Goal: Task Accomplishment & Management: Complete application form

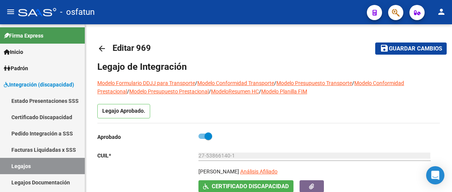
type input "[PERSON_NAME]"
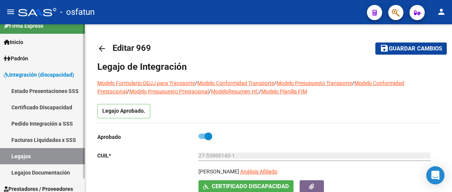
scroll to position [15, 0]
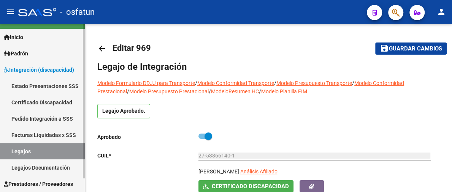
click at [45, 180] on span "Prestadores / Proveedores" at bounding box center [38, 184] width 69 height 8
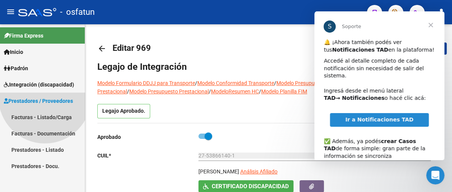
scroll to position [0, 0]
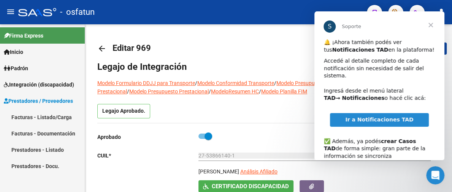
click at [48, 115] on link "Facturas - Listado/Carga" at bounding box center [42, 117] width 85 height 16
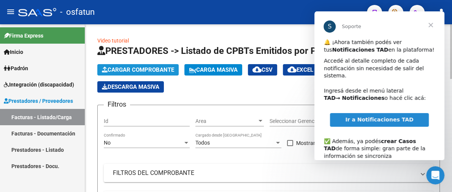
click at [149, 68] on span "Cargar Comprobante" at bounding box center [138, 69] width 72 height 7
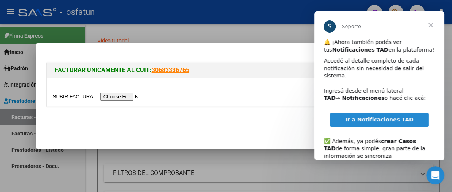
click at [134, 98] on input "file" at bounding box center [101, 97] width 96 height 8
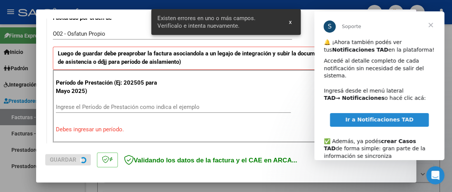
scroll to position [226, 0]
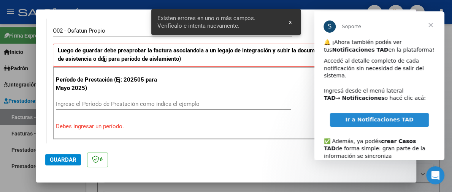
click at [432, 23] on span "Cerrar" at bounding box center [430, 24] width 27 height 27
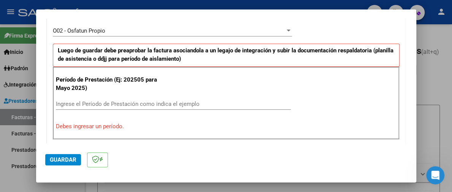
click at [131, 99] on div "Ingrese el Período de Prestación como indica el ejemplo" at bounding box center [173, 103] width 235 height 11
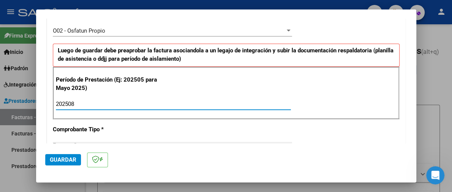
type input "202508"
click at [73, 161] on span "Guardar" at bounding box center [63, 160] width 27 height 7
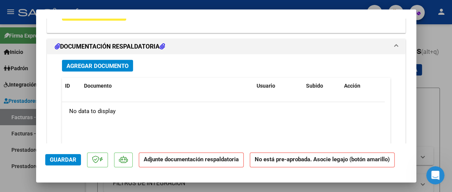
scroll to position [798, 0]
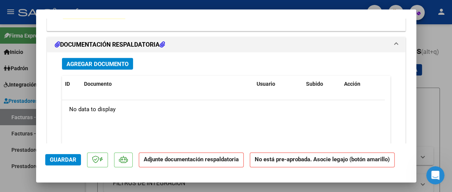
click at [115, 65] on span "Agregar Documento" at bounding box center [97, 64] width 62 height 7
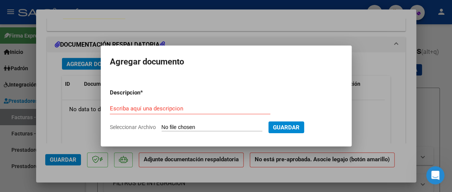
click at [345, 33] on div at bounding box center [226, 96] width 452 height 192
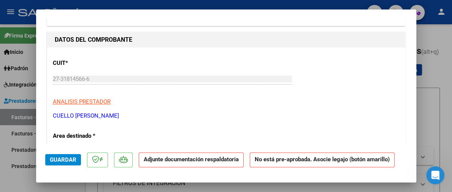
scroll to position [0, 0]
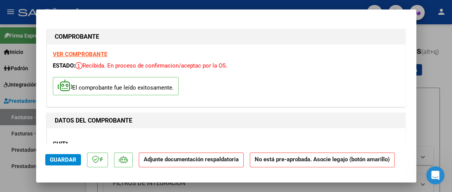
click at [93, 54] on strong "VER COMPROBANTE" at bounding box center [80, 54] width 54 height 7
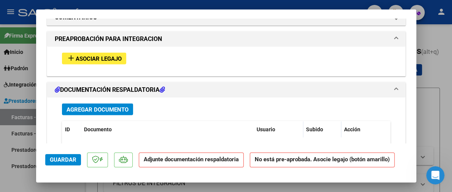
scroll to position [753, 0]
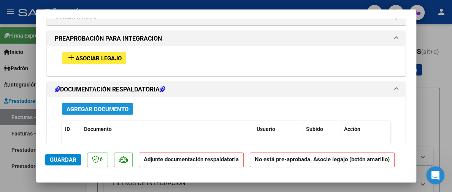
click at [111, 108] on span "Agregar Documento" at bounding box center [97, 109] width 62 height 7
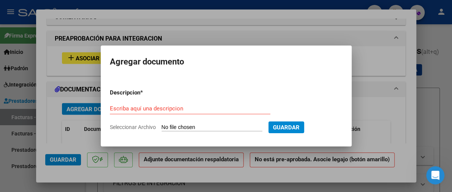
click at [202, 126] on input "Seleccionar Archivo" at bounding box center [211, 127] width 101 height 7
type input "C:\fakepath\20250915_134232.pdf"
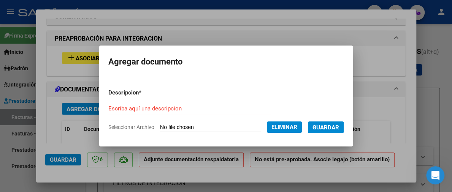
click at [205, 106] on input "Escriba aquí una descripcion" at bounding box center [189, 108] width 162 height 7
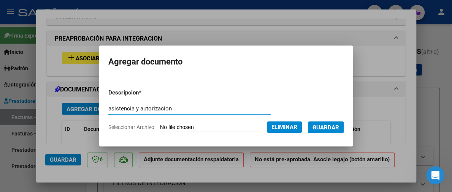
type input "asistencia y autorizacion"
click at [339, 126] on span "Guardar" at bounding box center [325, 127] width 27 height 7
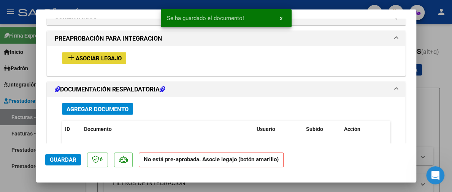
click at [101, 55] on span "Asociar Legajo" at bounding box center [99, 58] width 46 height 7
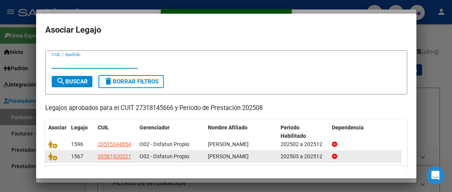
scroll to position [34, 0]
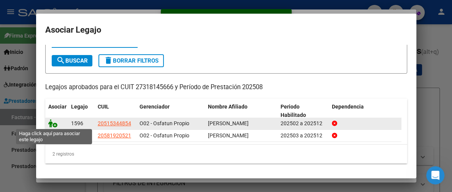
click at [52, 121] on icon at bounding box center [52, 123] width 9 height 8
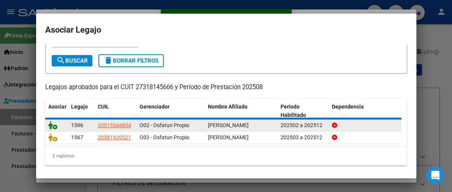
scroll to position [0, 0]
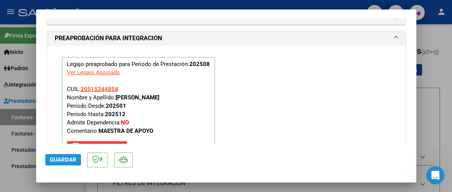
click at [63, 159] on span "Guardar" at bounding box center [63, 160] width 27 height 7
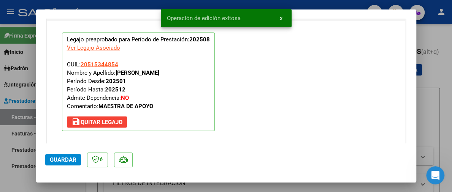
scroll to position [811, 0]
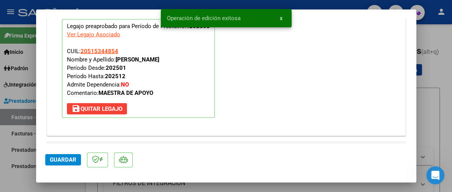
drag, startPoint x: 441, startPoint y: 22, endPoint x: 441, endPoint y: 30, distance: 7.6
click at [441, 30] on div at bounding box center [226, 96] width 452 height 192
type input "$ 0,00"
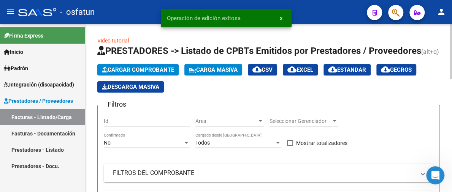
click at [151, 69] on span "Cargar Comprobante" at bounding box center [138, 69] width 72 height 7
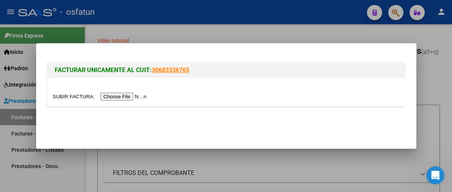
click at [135, 94] on input "file" at bounding box center [101, 97] width 96 height 8
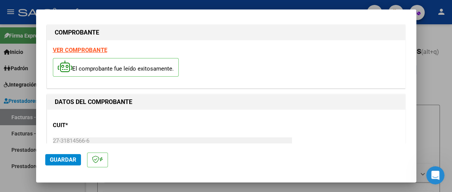
scroll to position [0, 0]
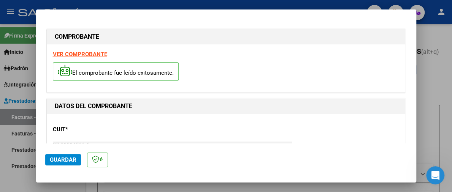
click at [87, 55] on strong "VER COMPROBANTE" at bounding box center [80, 54] width 54 height 7
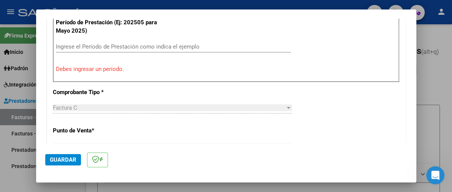
scroll to position [266, 0]
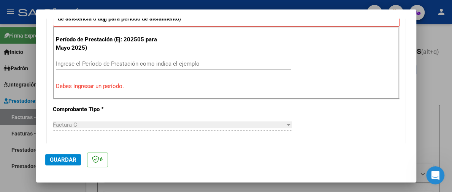
click at [116, 63] on input "Ingrese el Período de Prestación como indica el ejemplo" at bounding box center [173, 63] width 235 height 7
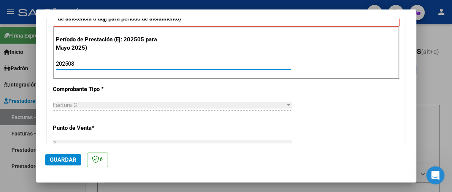
type input "202508"
click at [57, 157] on button "Guardar" at bounding box center [63, 159] width 36 height 11
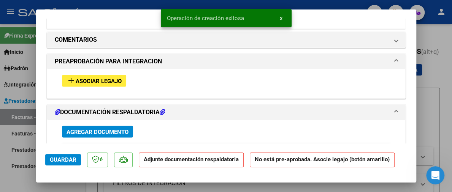
scroll to position [760, 0]
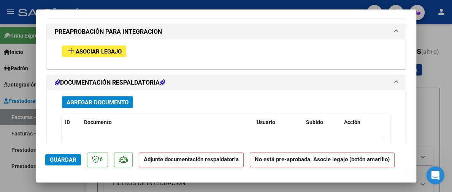
click at [113, 99] on span "Agregar Documento" at bounding box center [97, 102] width 62 height 7
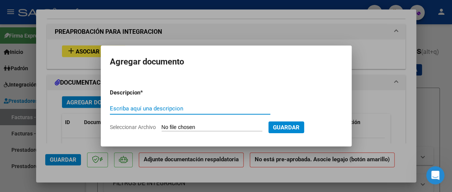
click at [190, 126] on input "Seleccionar Archivo" at bounding box center [211, 127] width 101 height 7
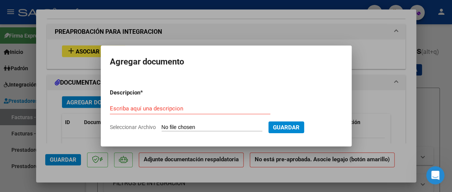
type input "C:\fakepath\20250915_134254.pdf"
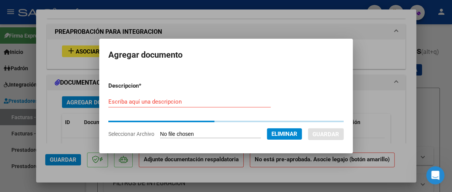
click at [147, 102] on form "Descripcion * Escriba aquí una descripcion Seleccionar Archivo Eliminar Guardar" at bounding box center [225, 110] width 235 height 68
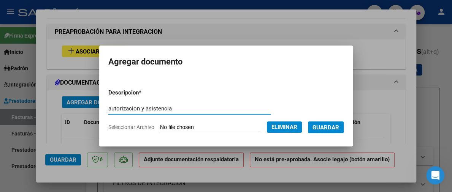
type input "autorizacion y asistencia"
click at [329, 128] on span "Guardar" at bounding box center [325, 127] width 27 height 7
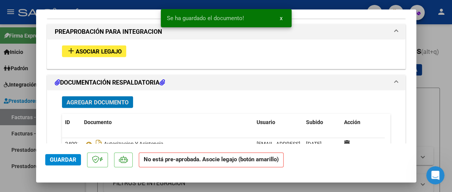
click at [116, 55] on button "add Asociar Legajo" at bounding box center [94, 51] width 64 height 12
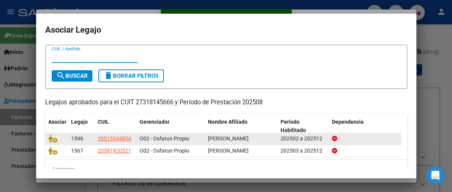
scroll to position [34, 0]
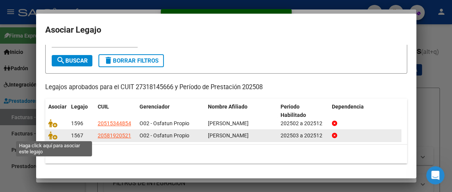
click at [47, 134] on datatable-body-cell at bounding box center [56, 136] width 23 height 12
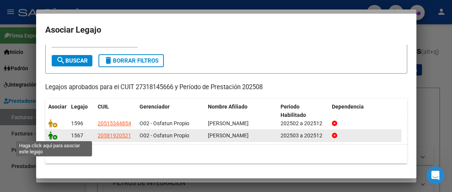
click at [53, 134] on icon at bounding box center [52, 135] width 9 height 8
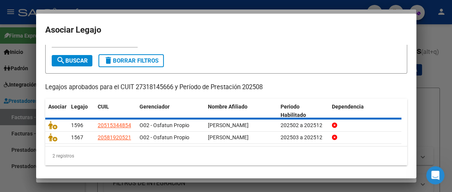
scroll to position [0, 0]
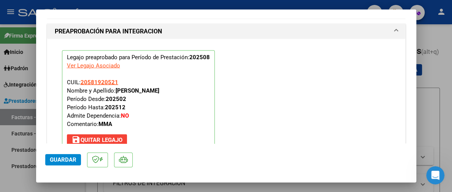
click at [62, 161] on span "Guardar" at bounding box center [63, 160] width 27 height 7
click at [55, 152] on mat-dialog-actions "Guardar" at bounding box center [226, 159] width 362 height 30
click at [51, 160] on span "Guardar" at bounding box center [63, 160] width 27 height 7
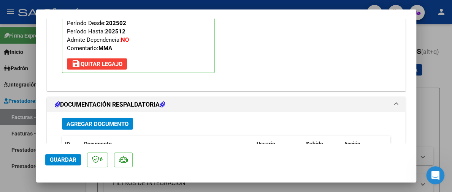
click at [73, 159] on span "Guardar" at bounding box center [63, 160] width 27 height 7
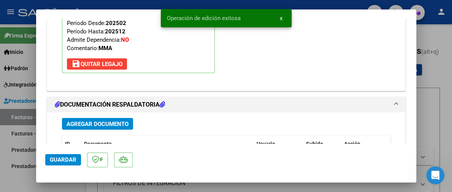
click at [446, 30] on div at bounding box center [226, 96] width 452 height 192
